Goal: Register for event/course

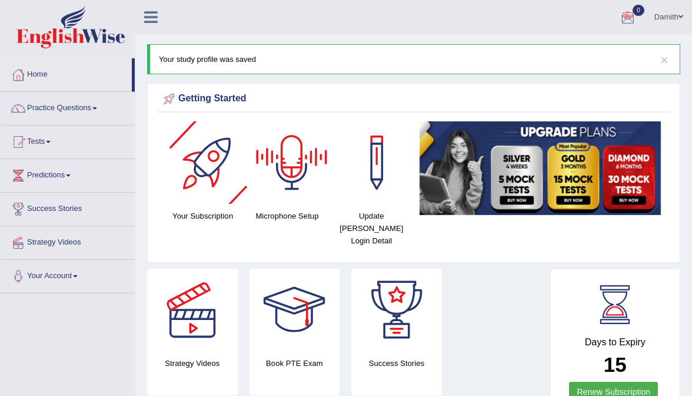
click at [664, 18] on link "Damith" at bounding box center [669, 15] width 47 height 31
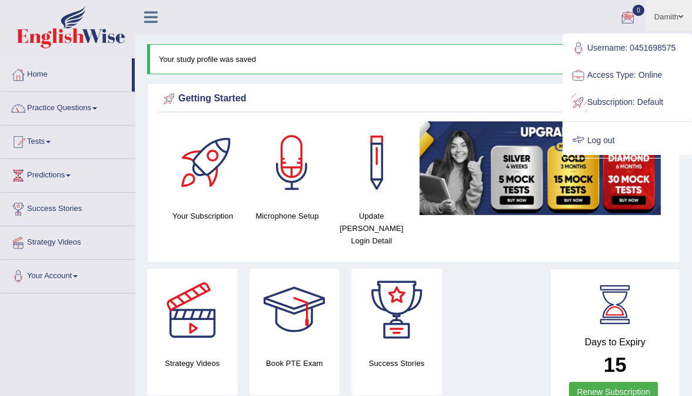
click at [613, 128] on link "Log out" at bounding box center [627, 140] width 127 height 27
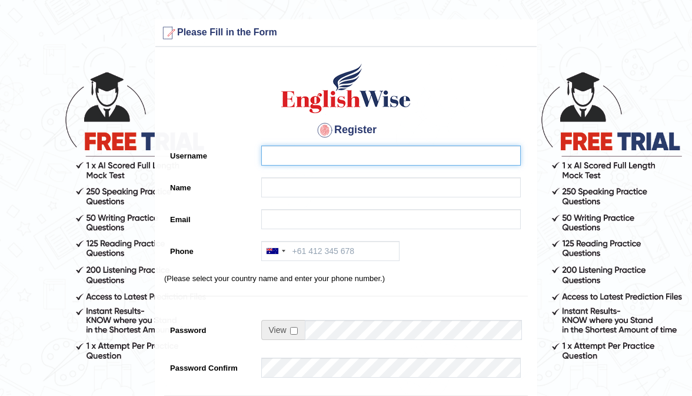
click at [406, 151] on input "Username" at bounding box center [391, 155] width 260 height 20
type input "0410746610"
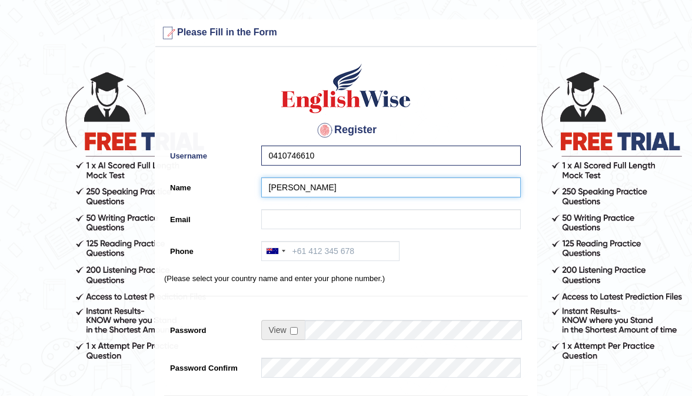
type input "Ashenafi Kloyessa"
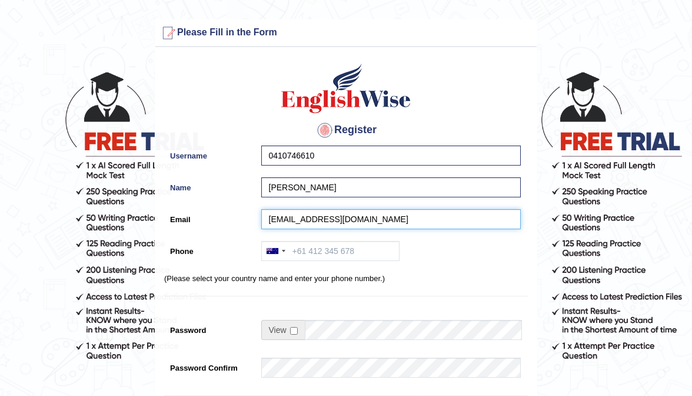
type input "ashexman2015@gmail.com"
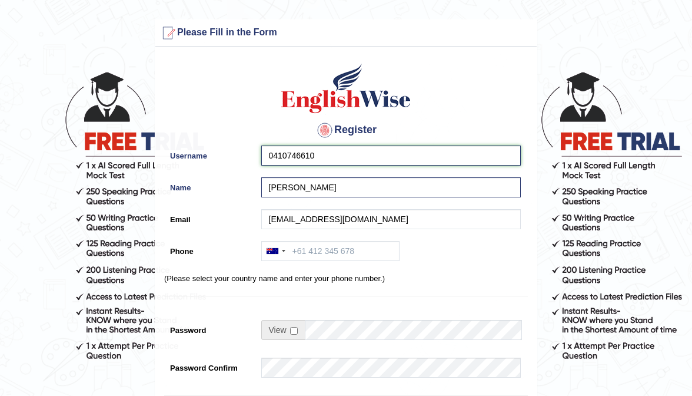
click at [353, 162] on input "0410746610" at bounding box center [391, 155] width 260 height 20
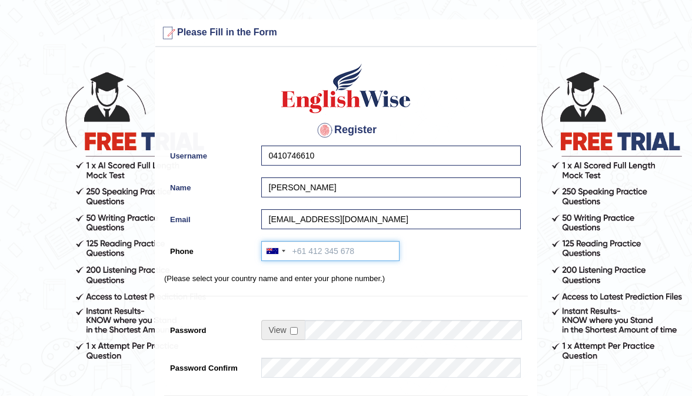
paste input "0410746610"
type input "0410746610"
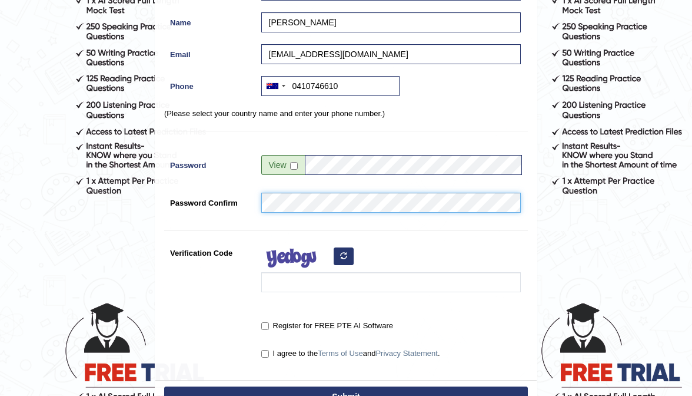
scroll to position [168, 0]
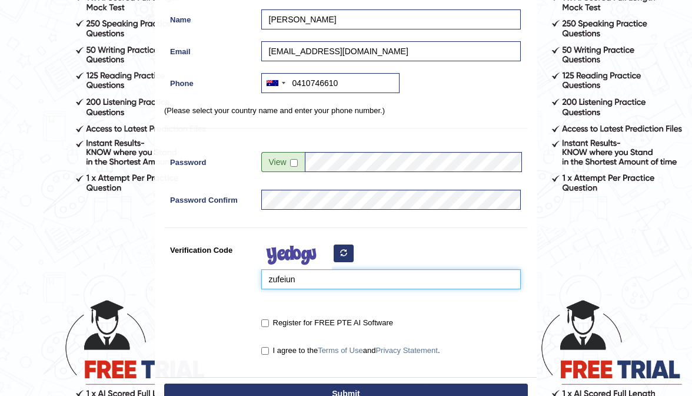
type input "zufeiun"
click at [259, 320] on div "Register for FREE PTE AI Software" at bounding box center [389, 324] width 266 height 22
click at [262, 320] on input "Register for FREE PTE AI Software" at bounding box center [265, 323] width 8 height 8
checkbox input "true"
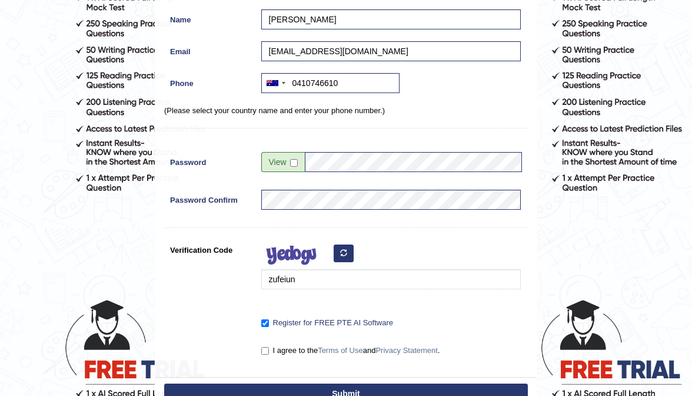
click at [264, 350] on input "I agree to the Terms of Use and Privacy Statement ." at bounding box center [265, 351] width 8 height 8
checkbox input "true"
click at [286, 393] on button "Submit" at bounding box center [346, 393] width 364 height 20
type input "+61410746610"
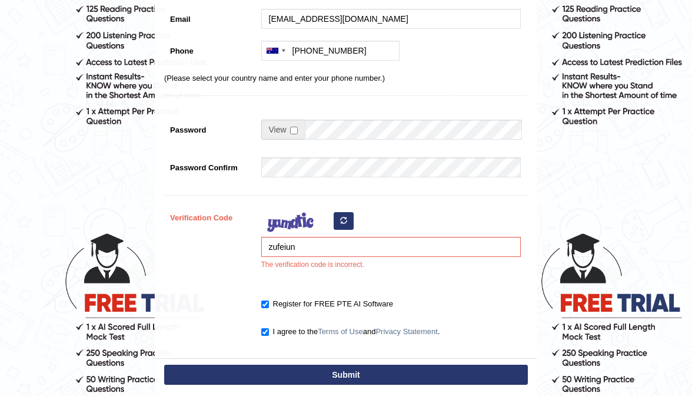
scroll to position [237, 0]
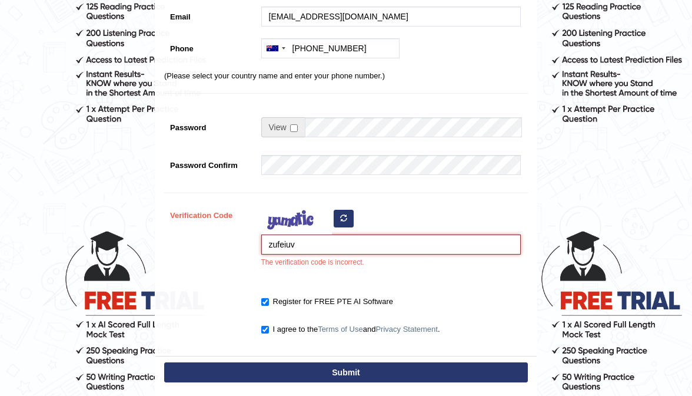
type input "zufeiuv"
click at [340, 370] on button "Submit" at bounding box center [346, 372] width 364 height 20
type input "+61410746610"
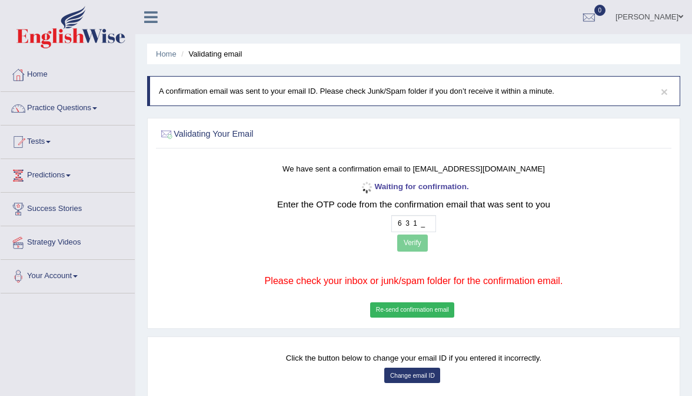
type input "6 3 1 2"
click at [416, 245] on button "Verify" at bounding box center [412, 242] width 31 height 17
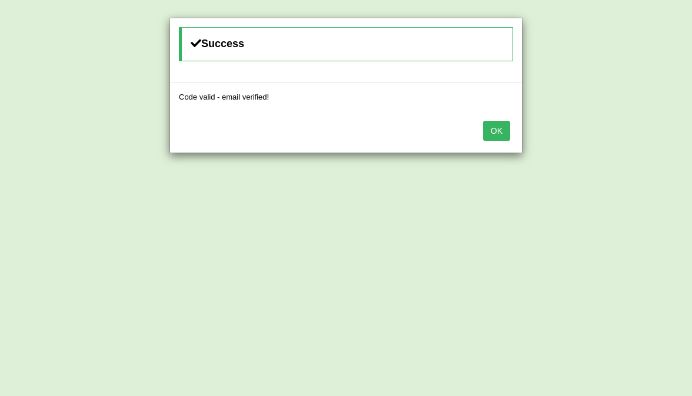
click at [499, 132] on button "OK" at bounding box center [496, 131] width 27 height 20
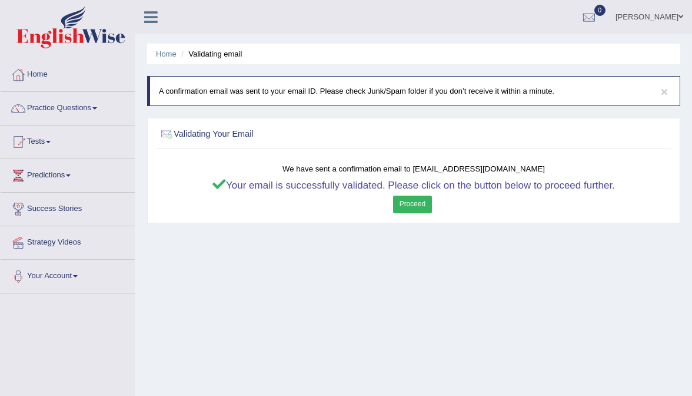
click at [426, 211] on link "Proceed" at bounding box center [412, 203] width 39 height 17
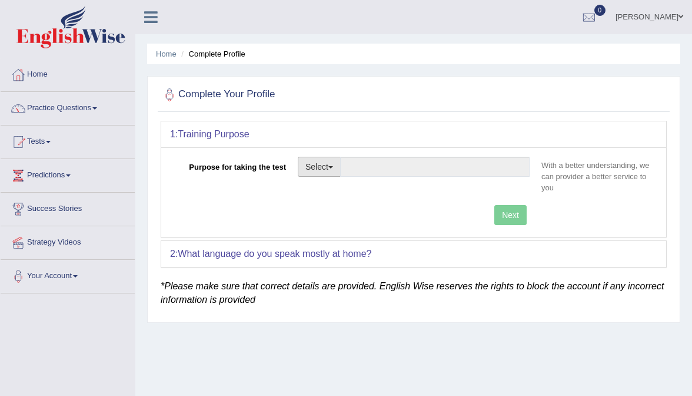
click at [334, 164] on button "Select" at bounding box center [319, 167] width 43 height 20
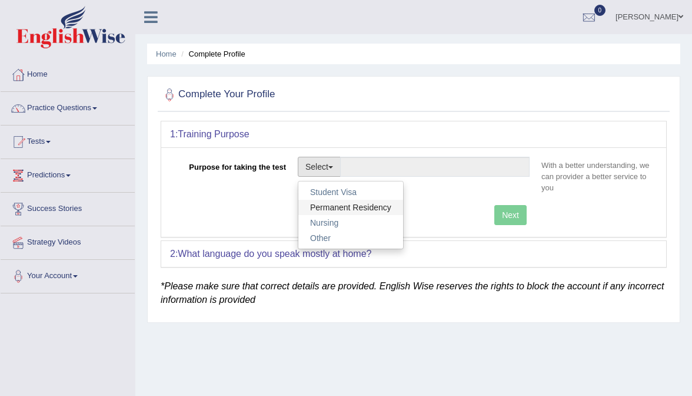
click at [336, 203] on link "Permanent Residency" at bounding box center [350, 207] width 105 height 15
type input "Permanent Residency"
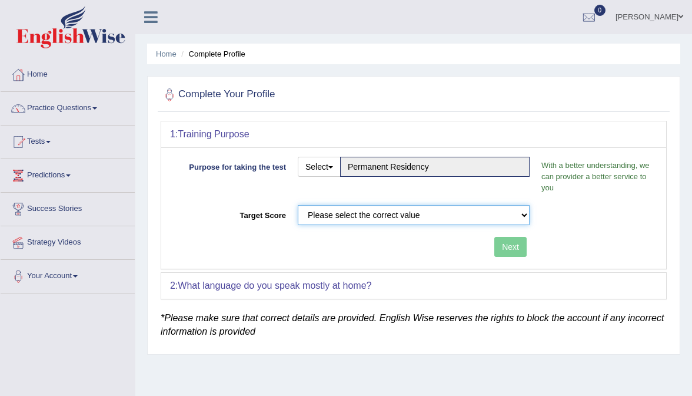
select select "58"
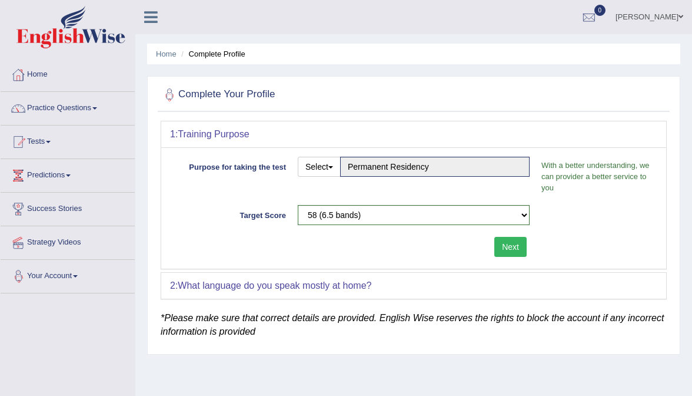
click at [509, 245] on button "Next" at bounding box center [511, 247] width 32 height 20
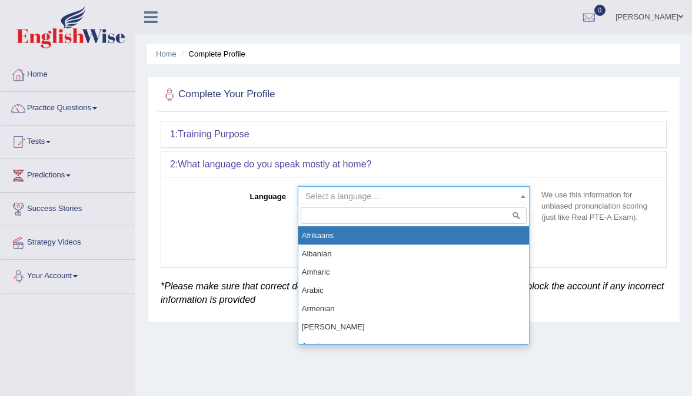
click at [379, 187] on span "Select a language ..." at bounding box center [414, 196] width 232 height 20
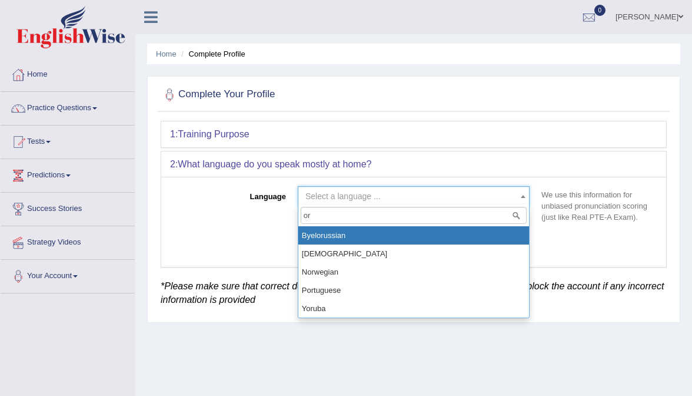
type input "o"
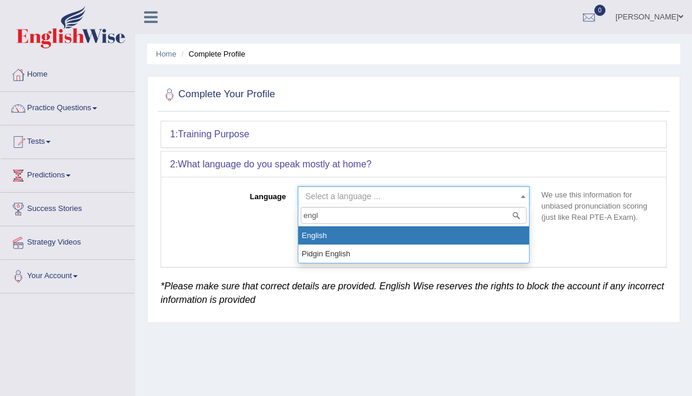
type input "engli"
select select "English"
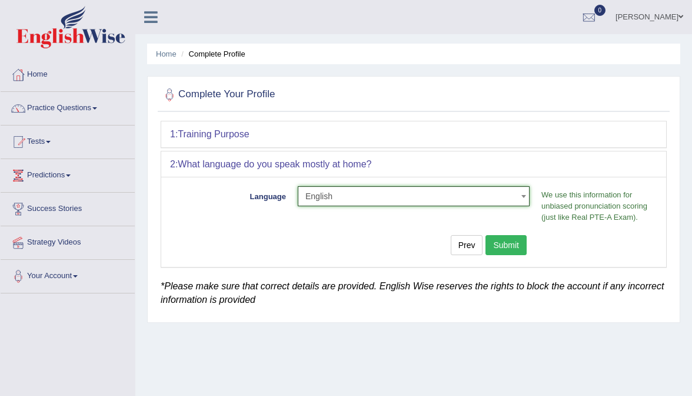
click at [524, 237] on button "Submit" at bounding box center [506, 245] width 41 height 20
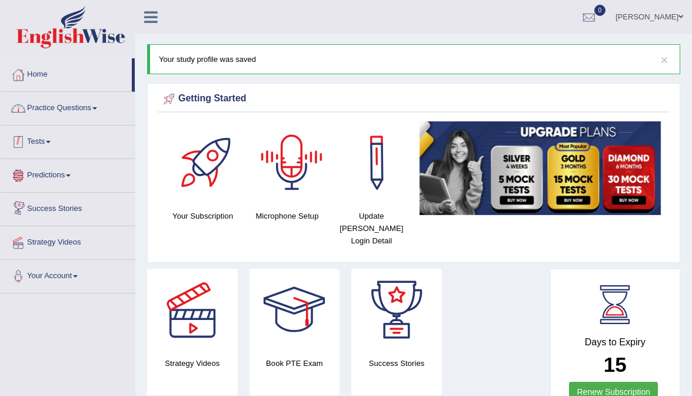
click at [80, 115] on link "Practice Questions" at bounding box center [68, 106] width 134 height 29
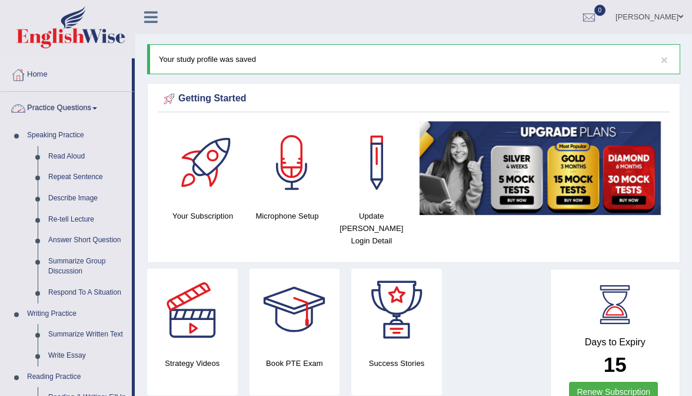
click at [80, 115] on link "Practice Questions" at bounding box center [66, 106] width 131 height 29
